Goal: Information Seeking & Learning: Learn about a topic

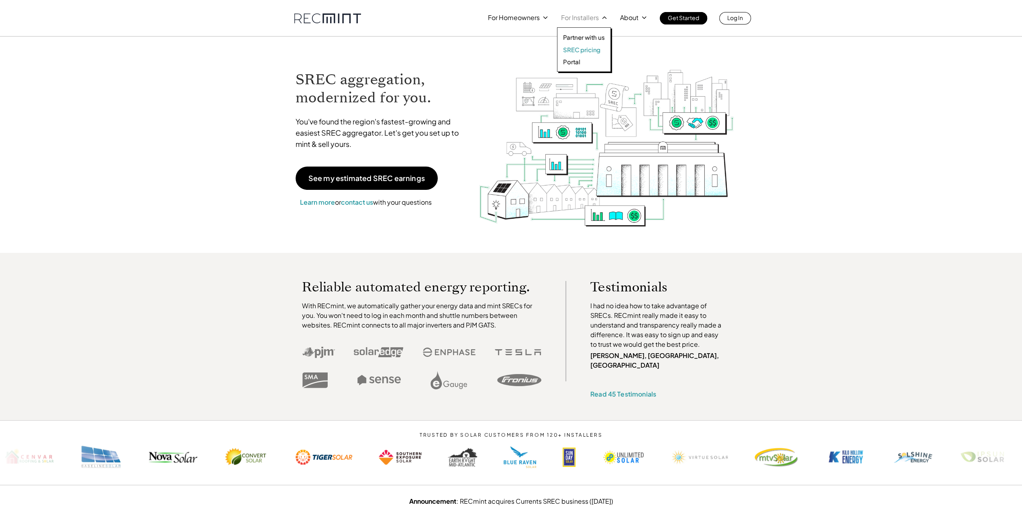
click at [571, 47] on p "SREC pricing" at bounding box center [581, 50] width 37 height 8
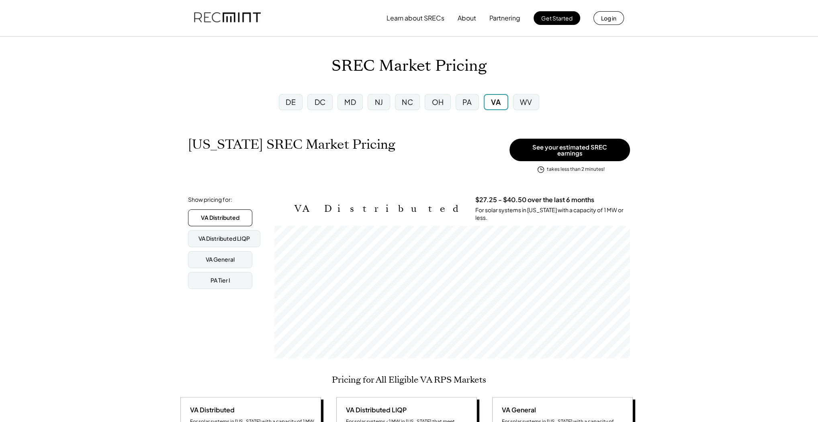
click at [317, 100] on div "DC" at bounding box center [320, 102] width 11 height 10
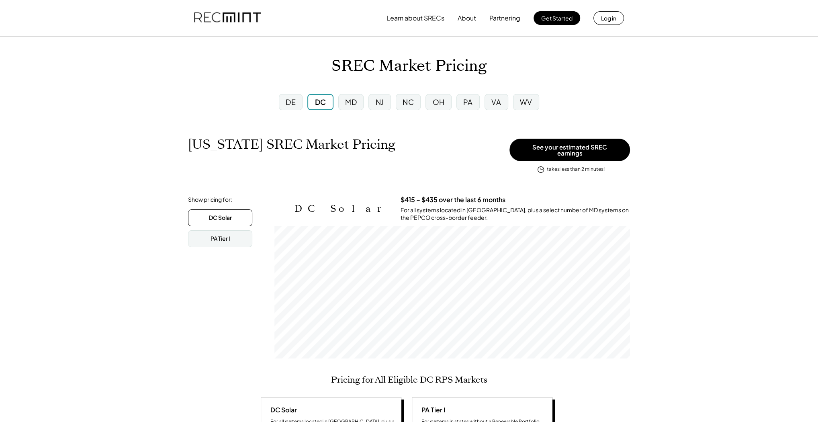
scroll to position [133, 355]
click at [498, 104] on div "VA" at bounding box center [496, 102] width 10 height 10
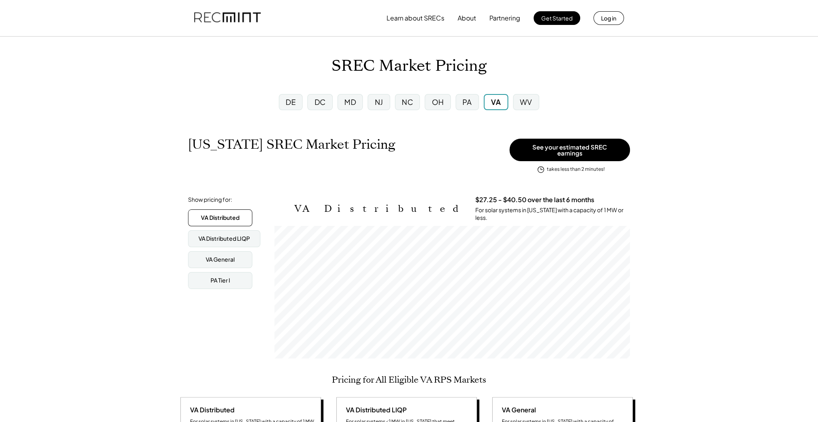
scroll to position [133, 355]
